Goal: Connect with others: Connect with other users

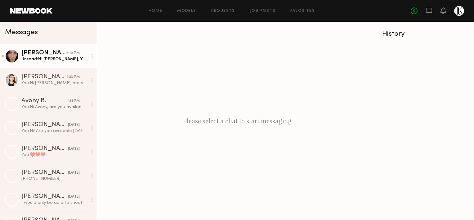
click at [45, 58] on div "Unread: Hi Lara, Yep I am :)" at bounding box center [54, 59] width 66 height 6
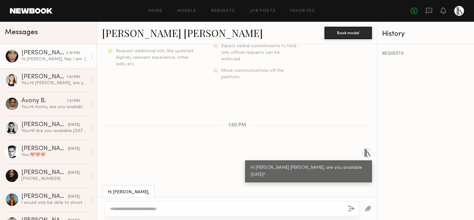
scroll to position [138, 0]
click at [133, 34] on link "[PERSON_NAME] [PERSON_NAME]" at bounding box center [182, 32] width 161 height 13
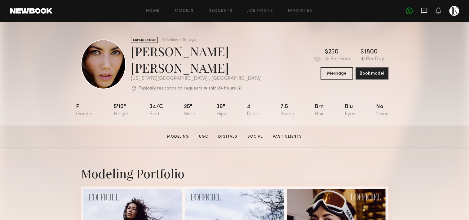
click at [427, 10] on icon at bounding box center [424, 10] width 7 height 7
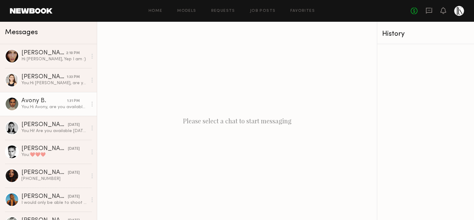
click at [53, 103] on div "Avony B." at bounding box center [44, 101] width 46 height 6
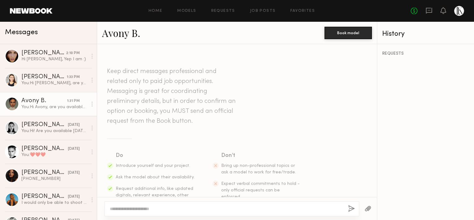
scroll to position [152, 0]
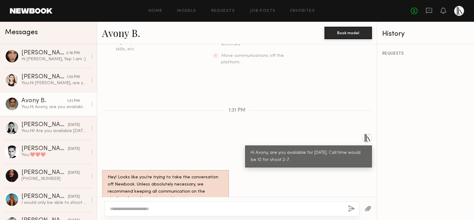
click at [132, 82] on div "Keep direct messages professional and related only to paid job opportunities. M…" at bounding box center [237, 120] width 280 height 153
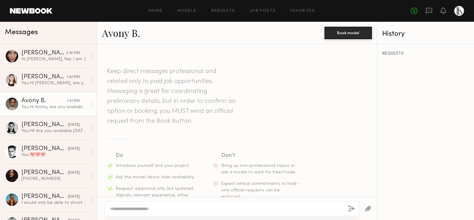
scroll to position [152, 0]
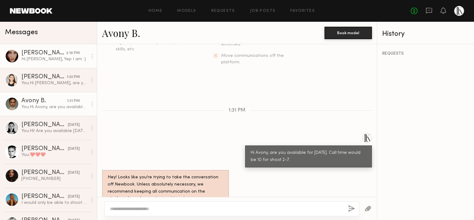
click at [52, 56] on div "Hi [PERSON_NAME], Yep I am :)" at bounding box center [54, 59] width 66 height 6
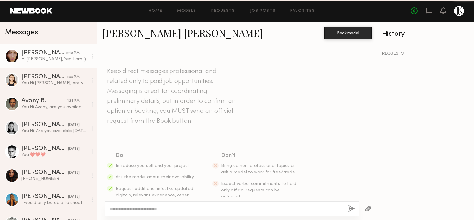
scroll to position [138, 0]
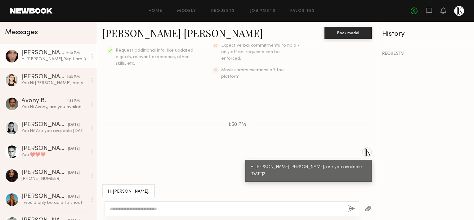
click at [138, 40] on div "Emily Kate A. Book model" at bounding box center [237, 33] width 280 height 22
click at [138, 33] on link "[PERSON_NAME] [PERSON_NAME]" at bounding box center [182, 32] width 161 height 13
